Goal: Find specific page/section: Find specific page/section

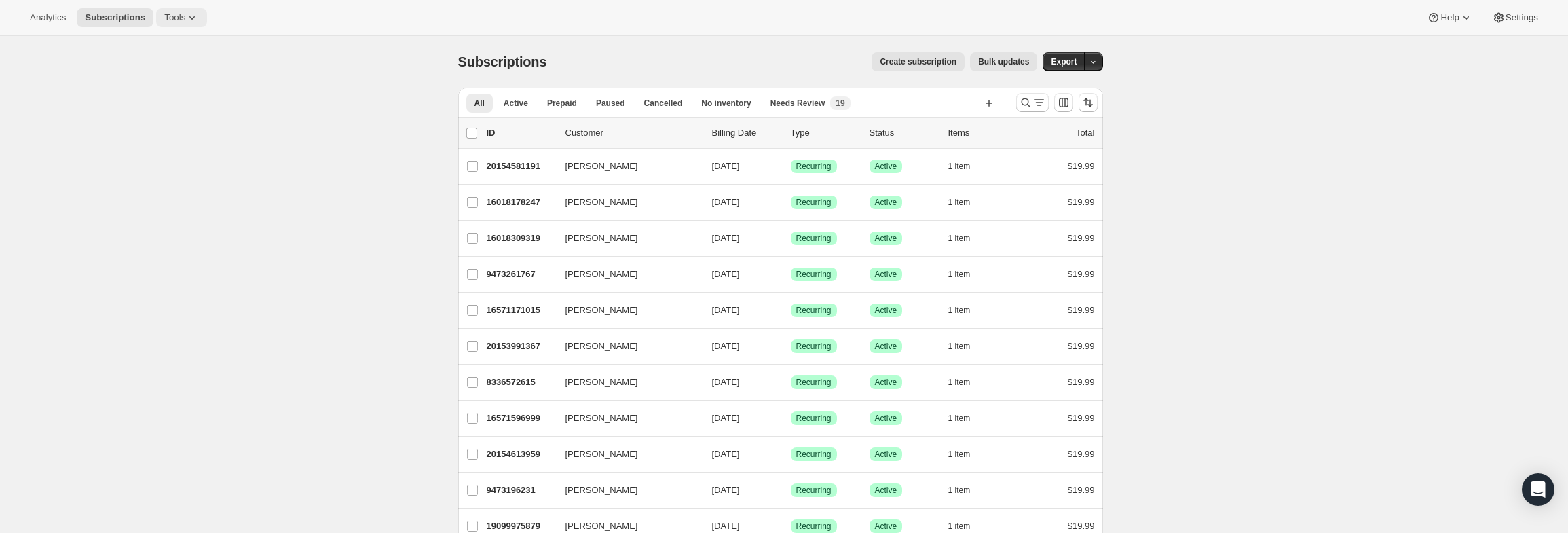
click at [164, 22] on span "Tools" at bounding box center [175, 17] width 21 height 11
click at [1525, 14] on span "Settings" at bounding box center [1521, 17] width 32 height 11
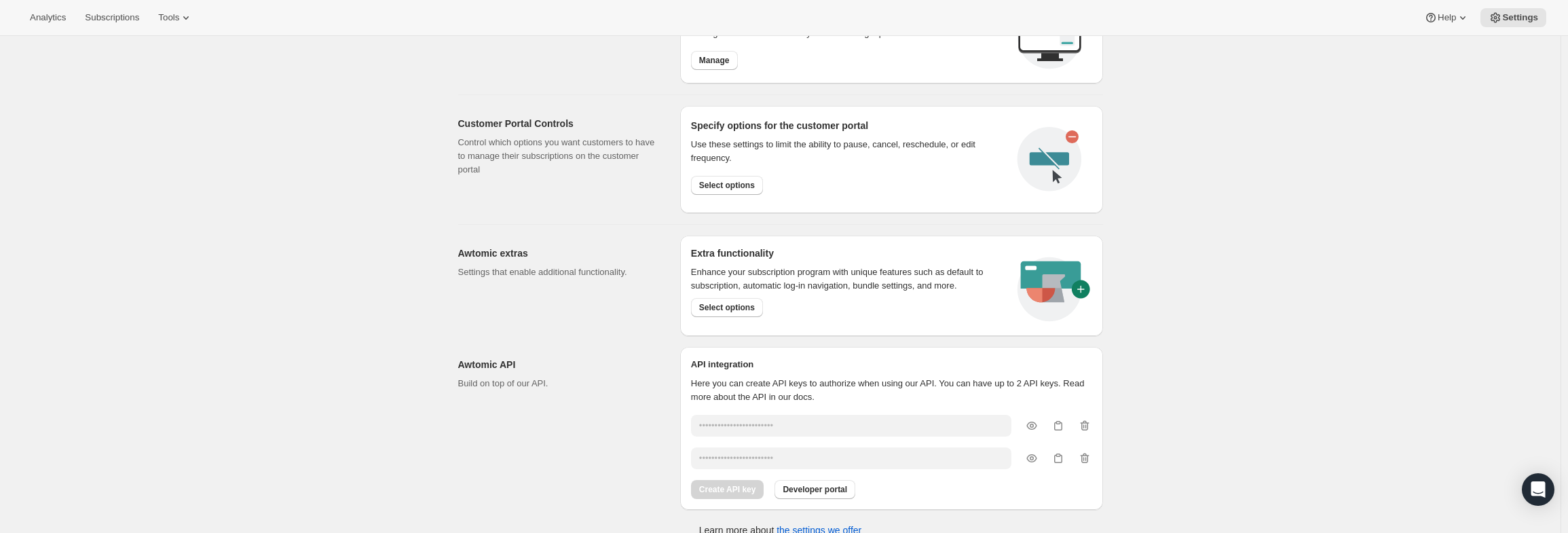
scroll to position [644, 0]
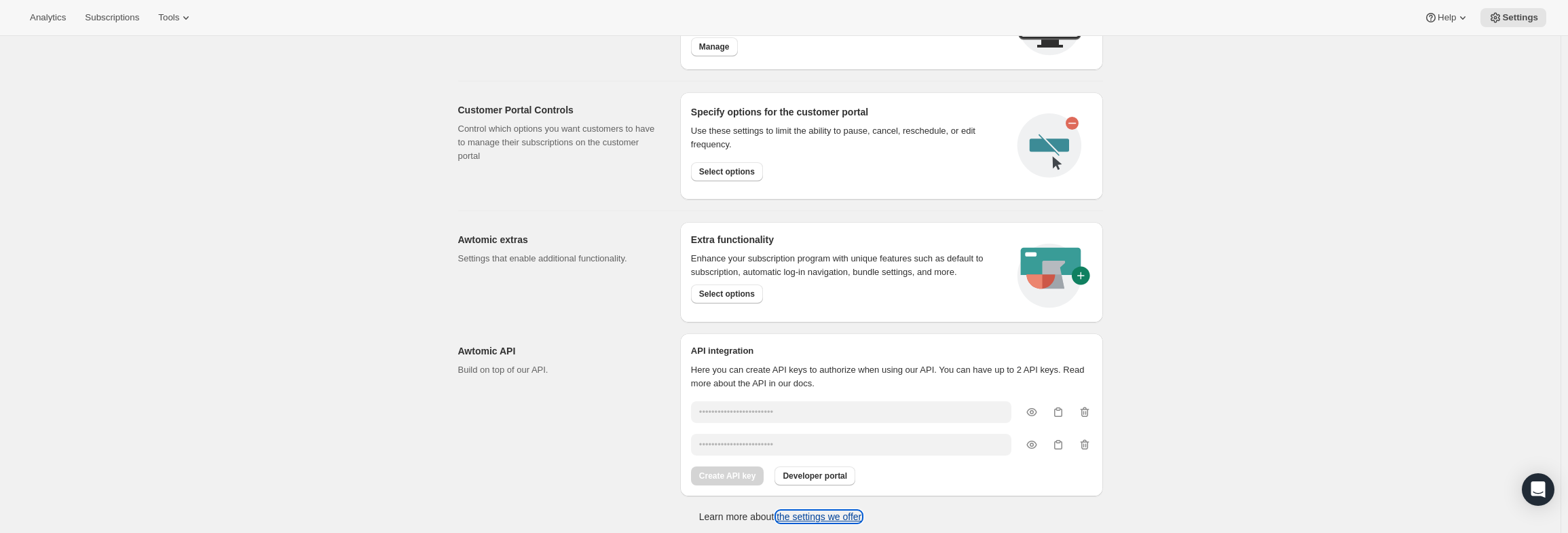
click at [848, 512] on link "the settings we offer" at bounding box center [818, 516] width 85 height 11
